Goal: Check status

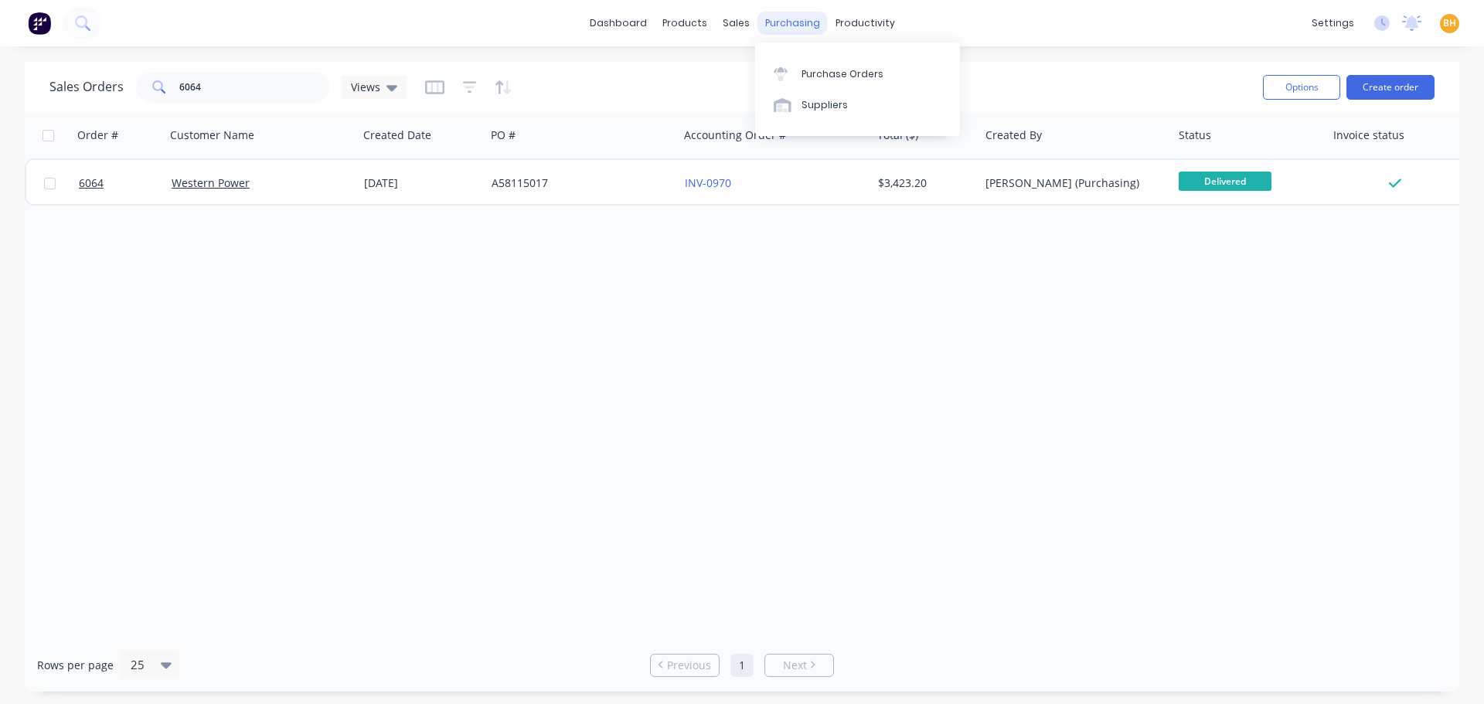
click at [795, 23] on div "purchasing" at bounding box center [792, 23] width 70 height 23
click at [812, 65] on link "Purchase Orders" at bounding box center [857, 73] width 205 height 31
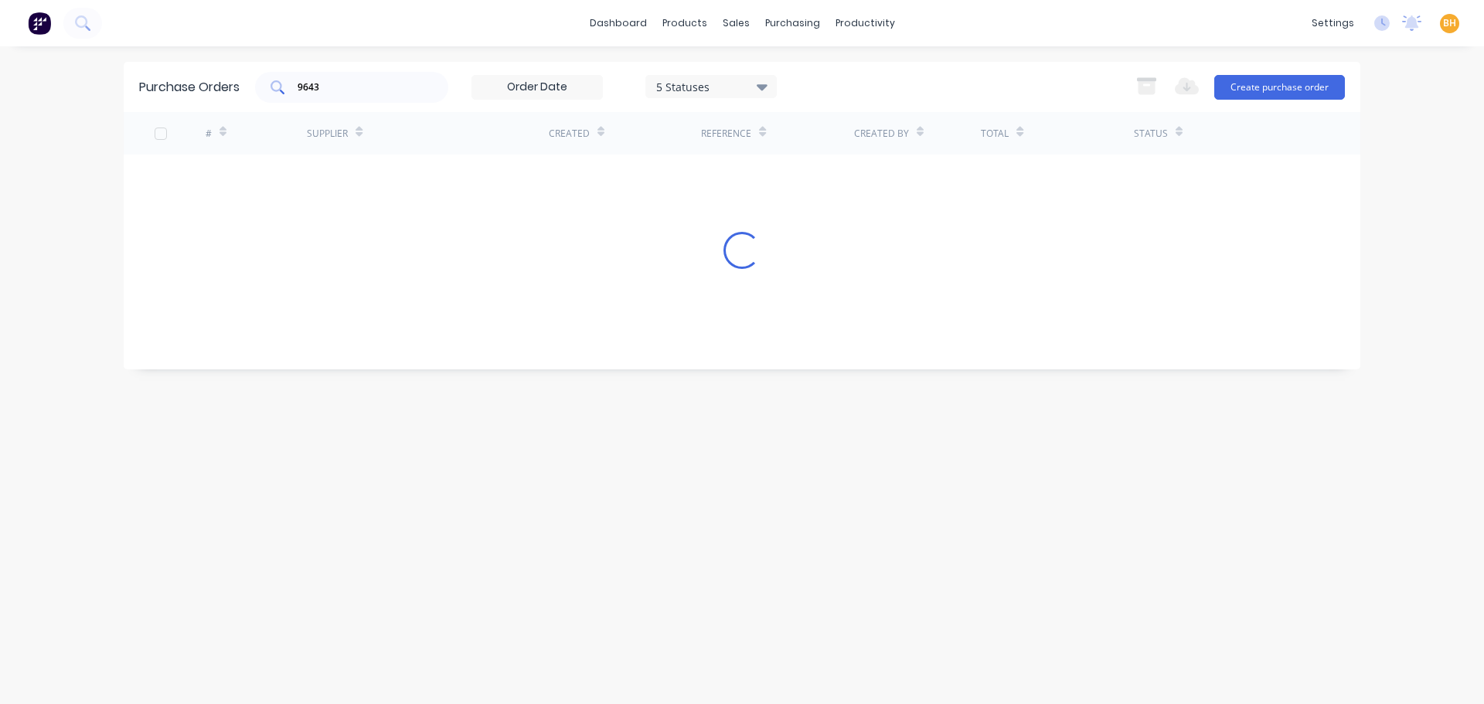
click at [342, 94] on input "9643" at bounding box center [360, 87] width 128 height 15
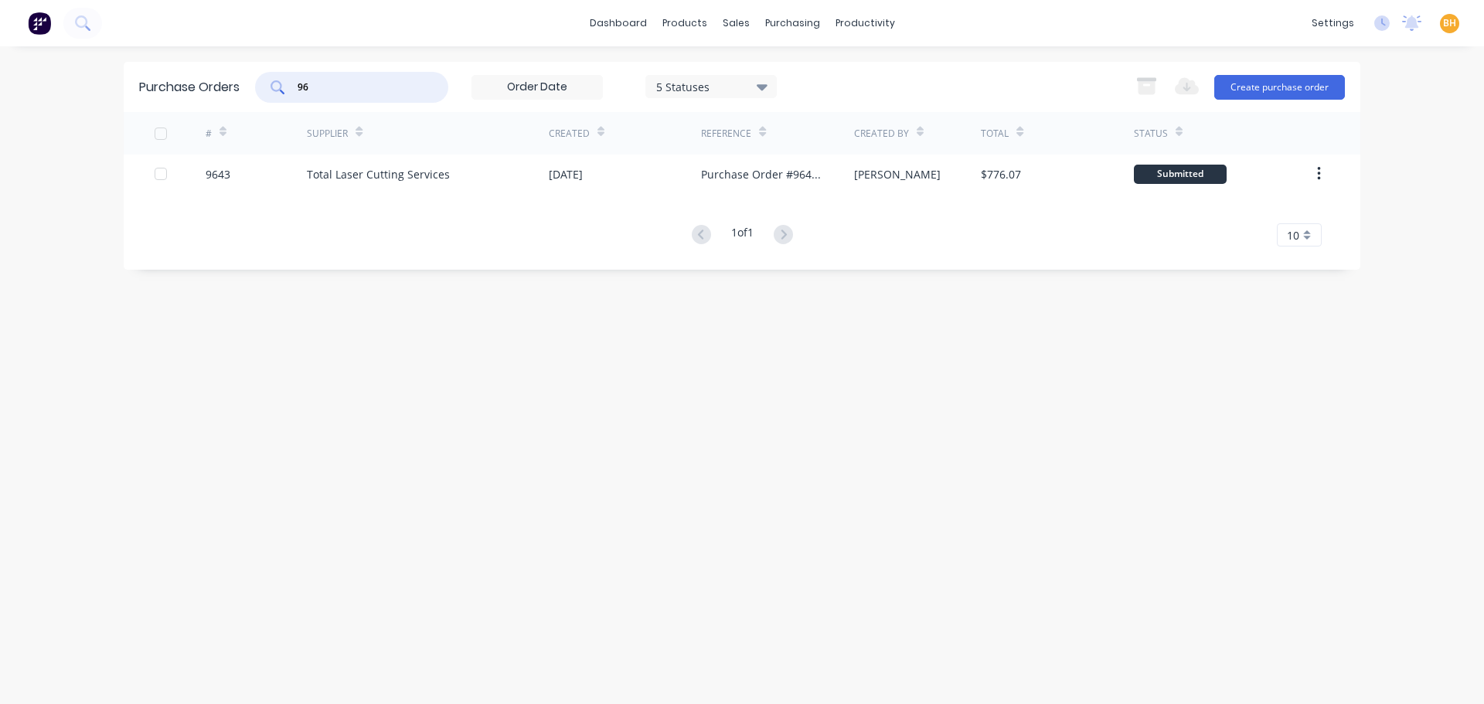
type input "9"
type input "qsm"
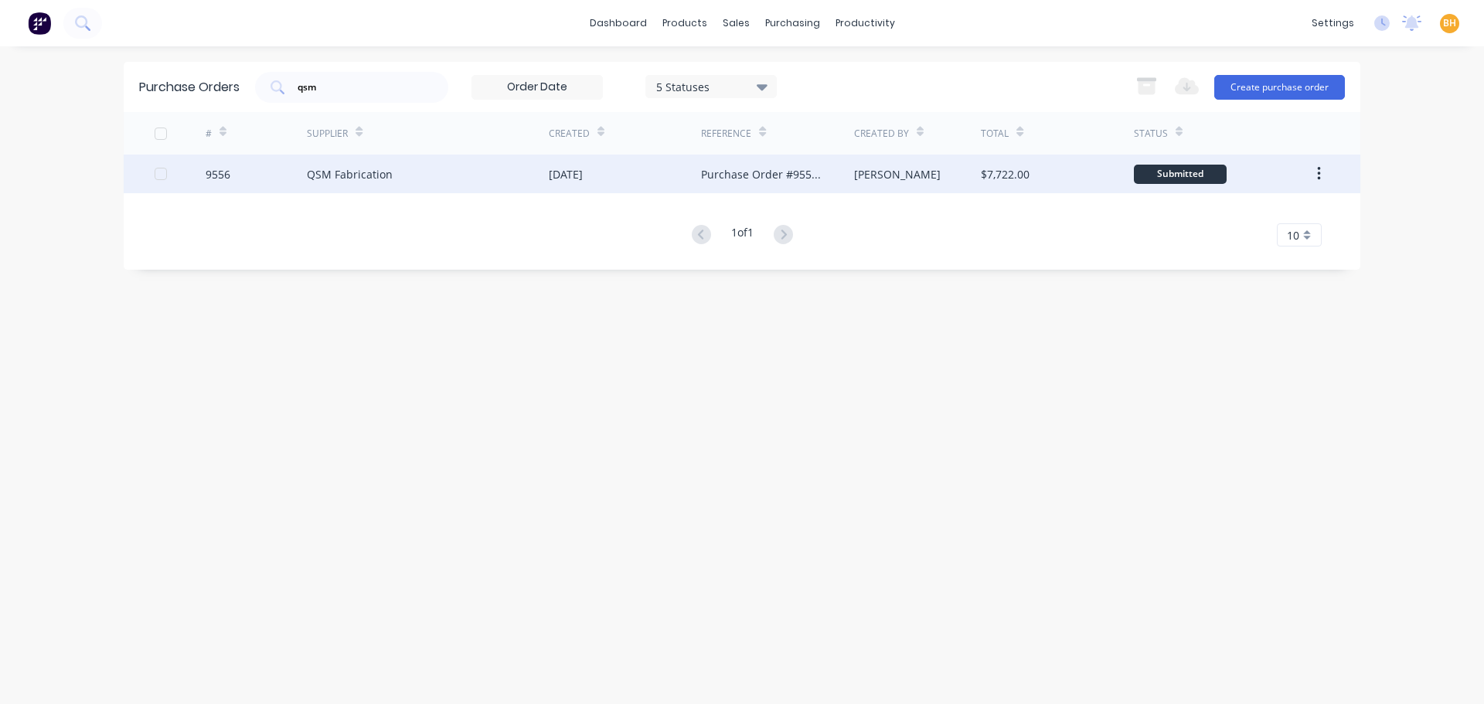
click at [342, 175] on div "QSM Fabrication" at bounding box center [350, 174] width 86 height 16
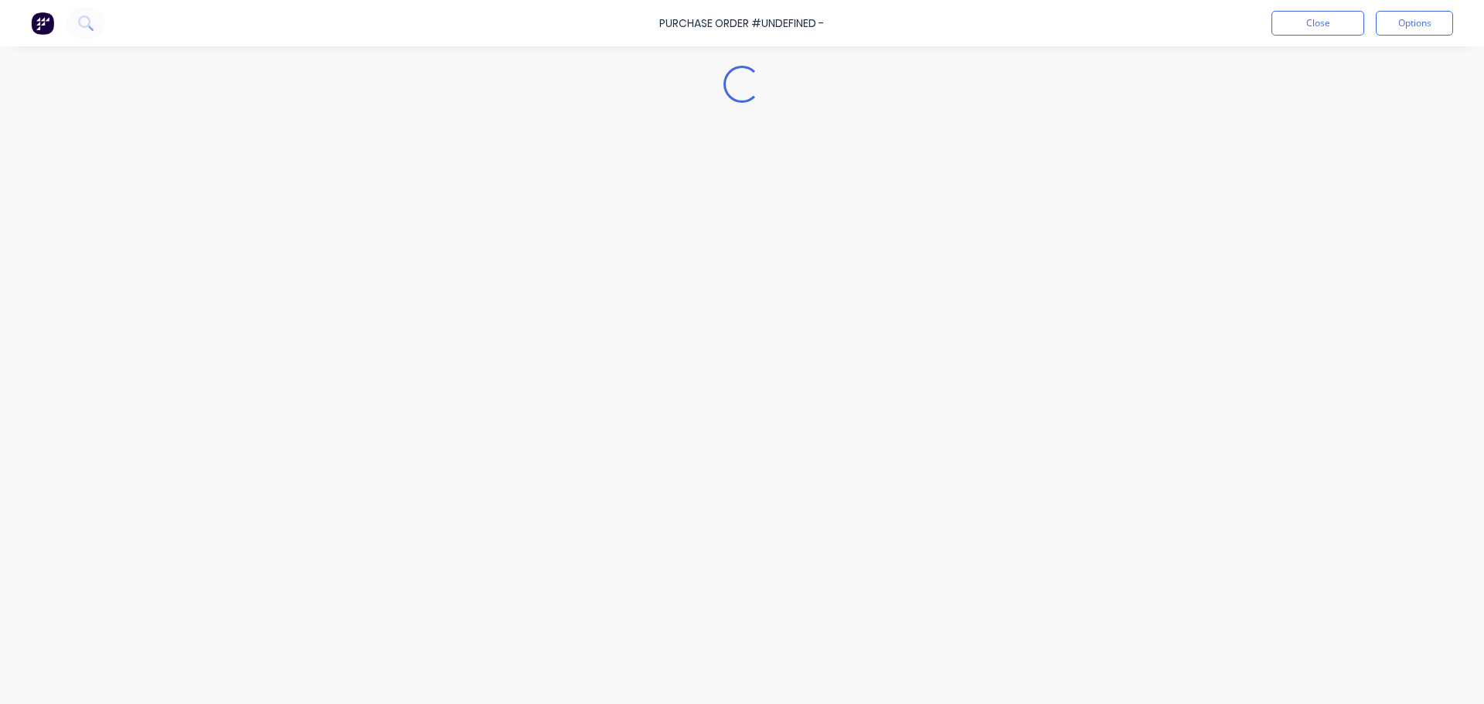
type textarea "x"
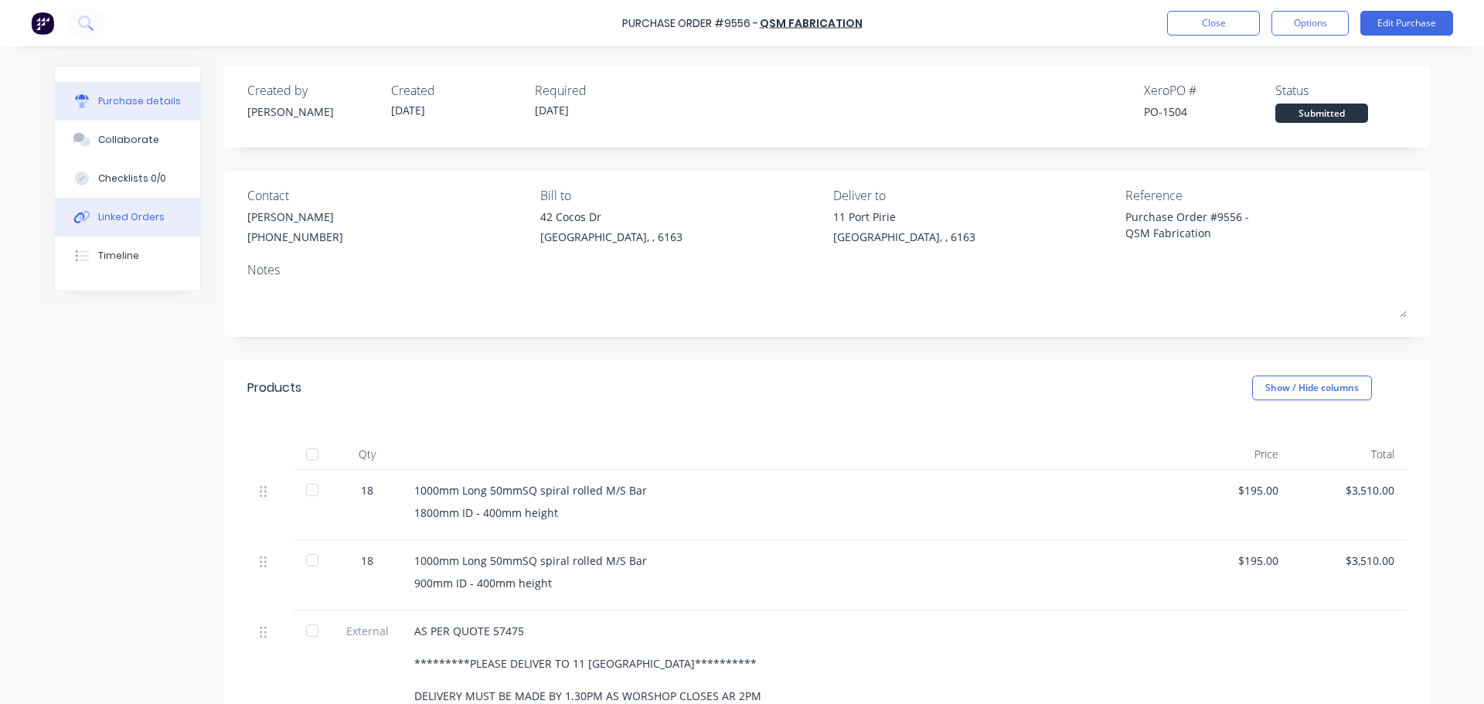
click at [140, 216] on div "Linked Orders" at bounding box center [131, 217] width 66 height 14
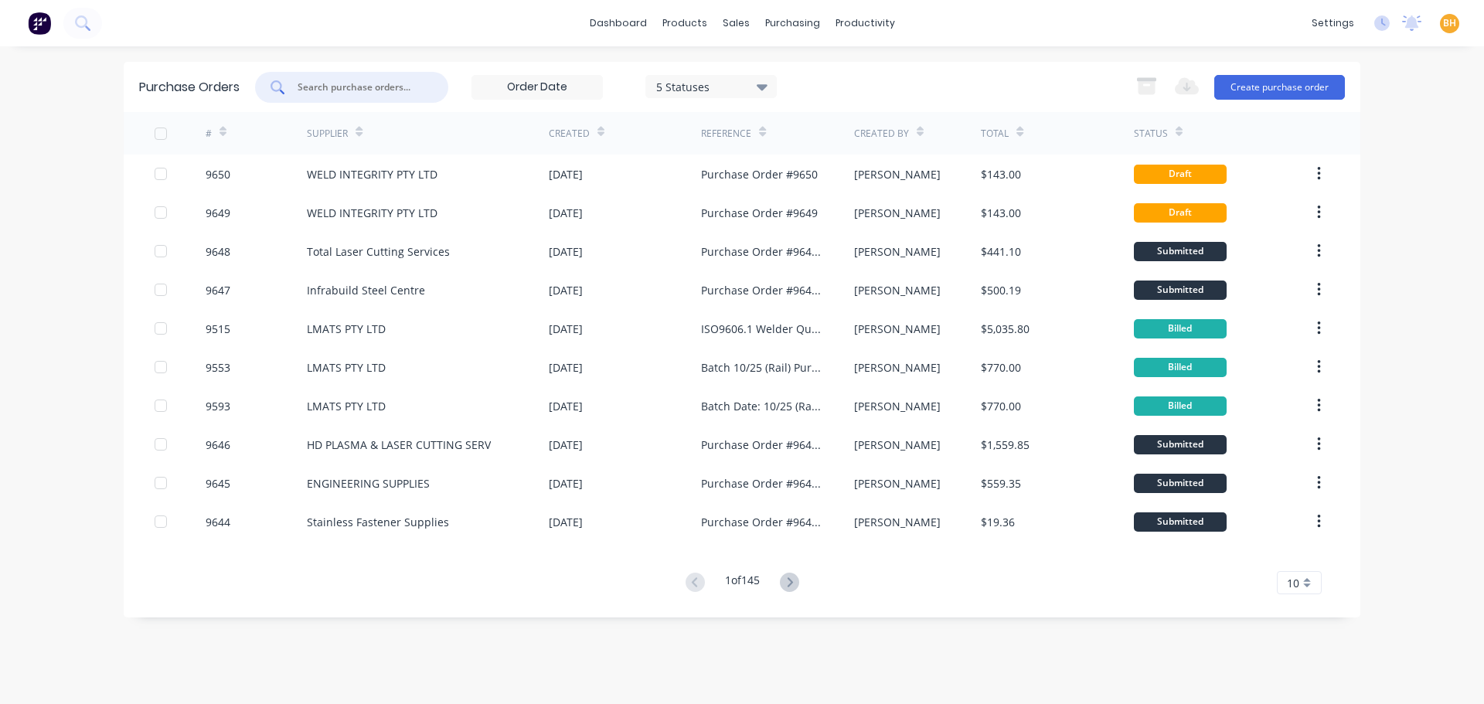
click at [323, 81] on input "text" at bounding box center [360, 87] width 128 height 15
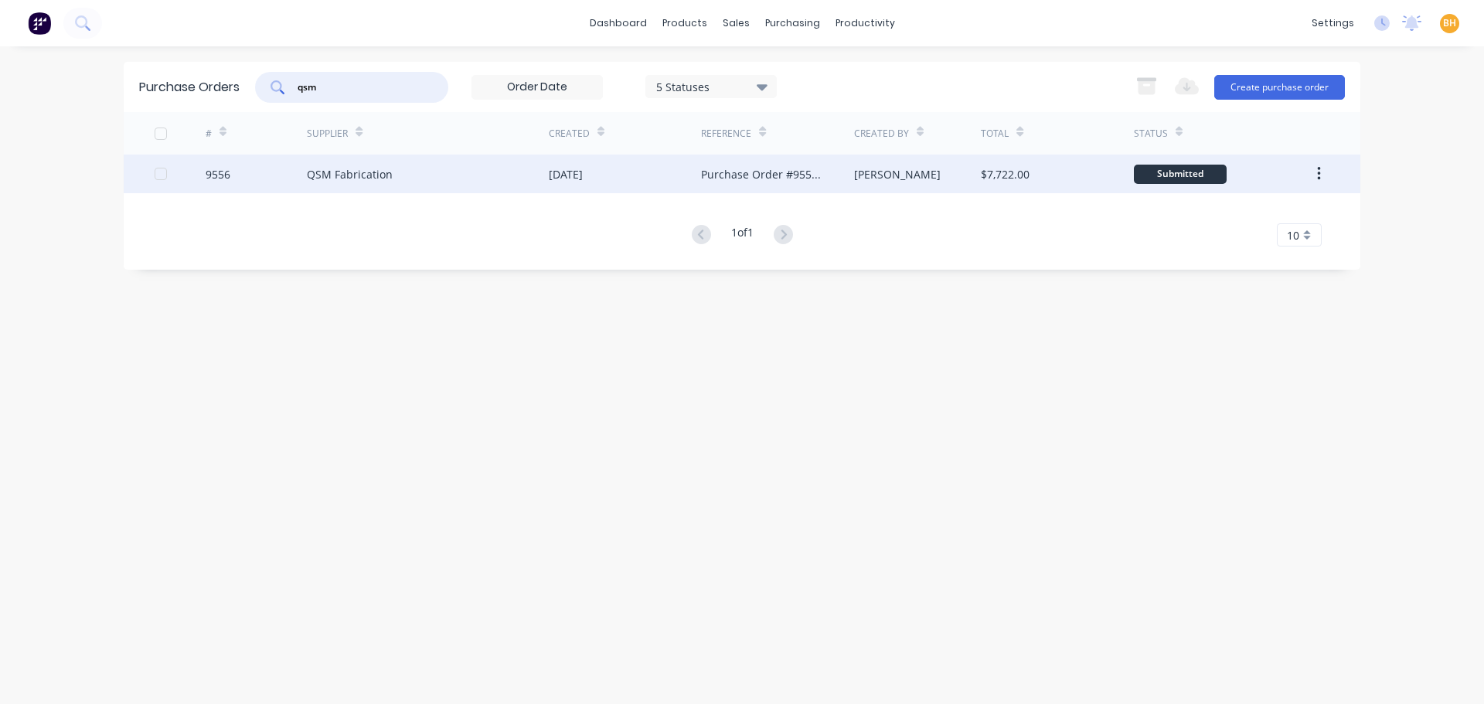
type input "qsm"
click at [342, 160] on div "QSM Fabrication" at bounding box center [428, 174] width 242 height 39
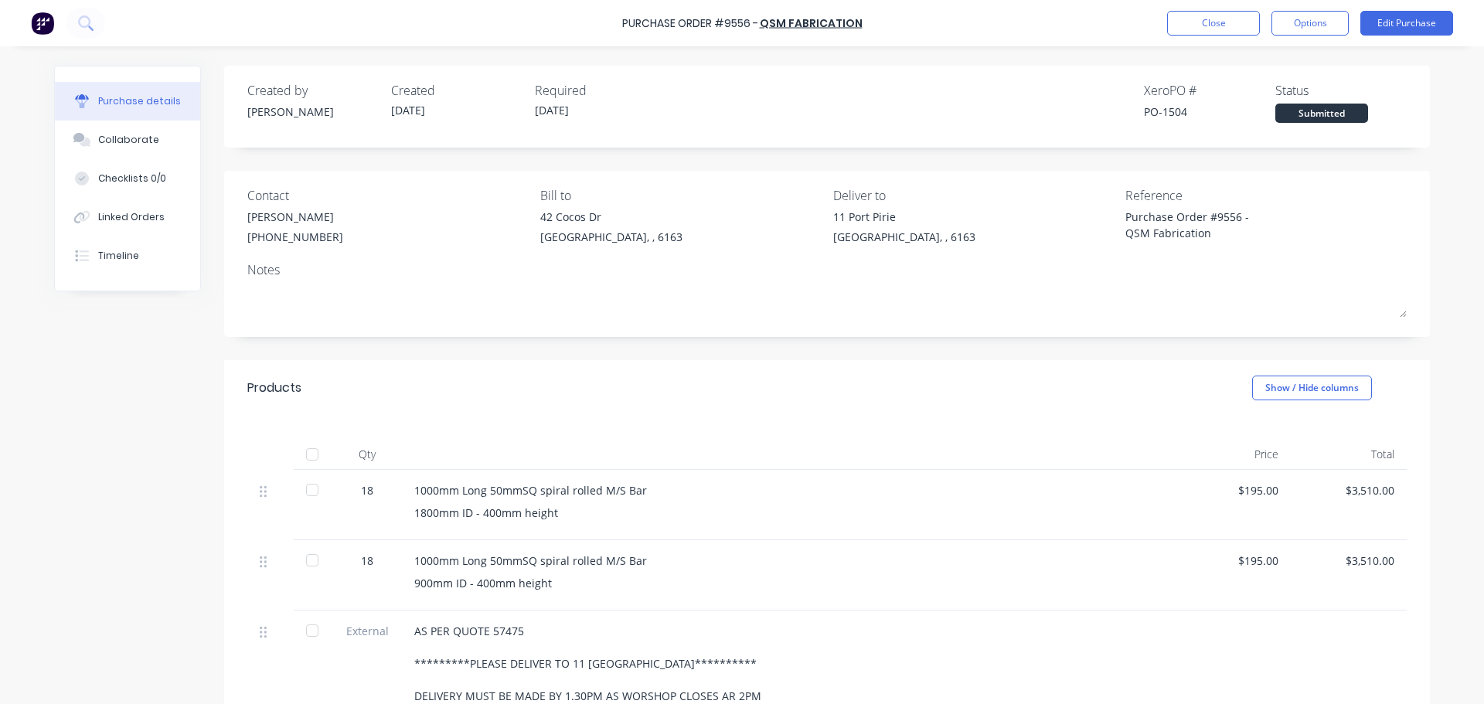
drag, startPoint x: 105, startPoint y: 374, endPoint x: 164, endPoint y: 355, distance: 61.8
click at [104, 374] on div "**********" at bounding box center [742, 529] width 1376 height 927
